Goal: Information Seeking & Learning: Learn about a topic

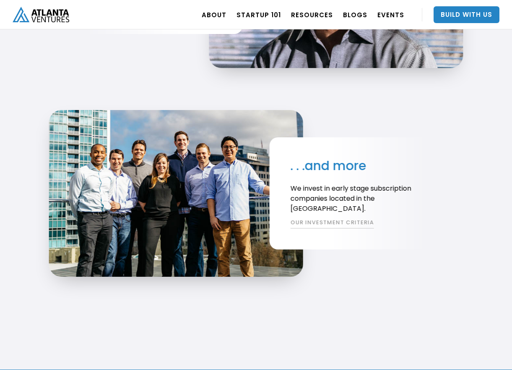
scroll to position [1433, 0]
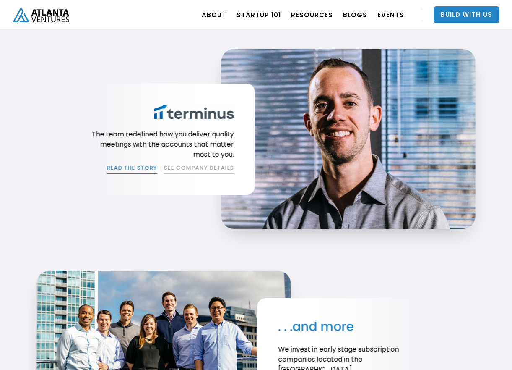
click at [136, 169] on link "READ THE STORY" at bounding box center [132, 169] width 50 height 10
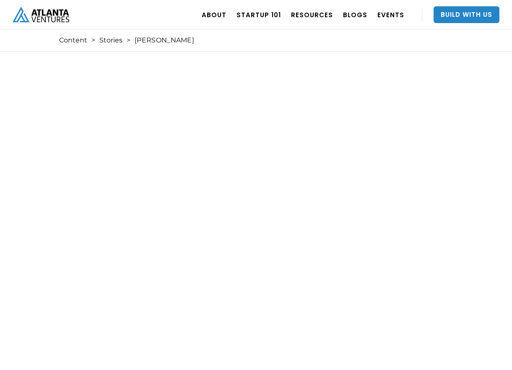
scroll to position [4, 0]
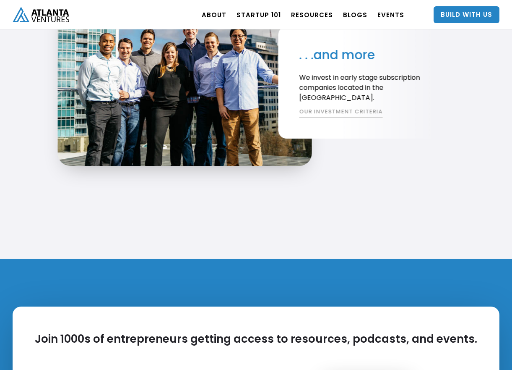
scroll to position [1989, 0]
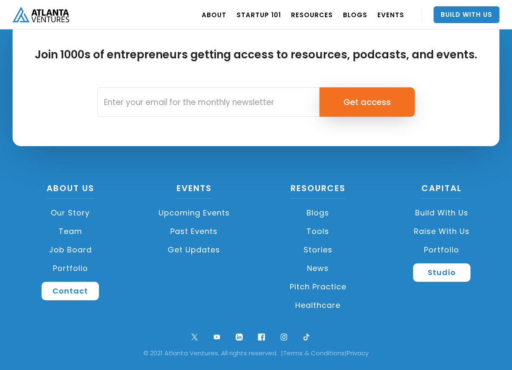
click at [72, 230] on link "Team" at bounding box center [70, 231] width 115 height 18
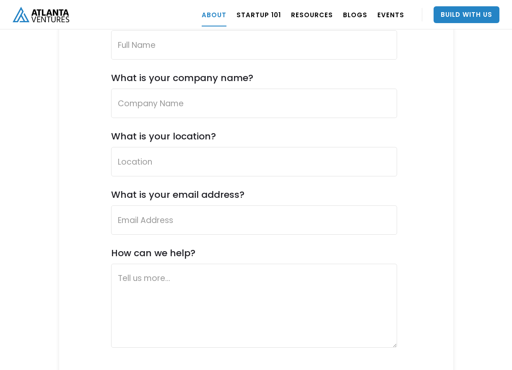
scroll to position [3222, 0]
